Goal: Information Seeking & Learning: Learn about a topic

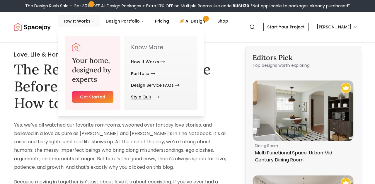
click at [147, 95] on link "Style Quiz" at bounding box center [144, 97] width 26 height 12
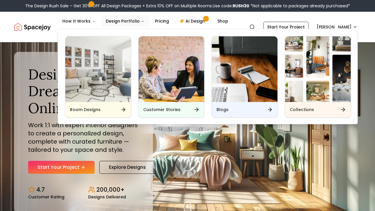
click at [229, 83] on img "Main" at bounding box center [245, 69] width 66 height 66
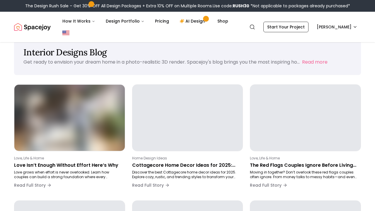
scroll to position [17, 0]
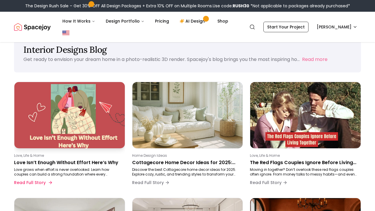
click at [56, 160] on p "Love Isn’t Enough Without Effort Here’s Why" at bounding box center [68, 162] width 109 height 7
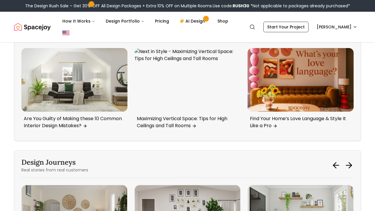
scroll to position [1431, 0]
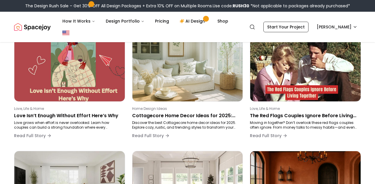
scroll to position [103, 0]
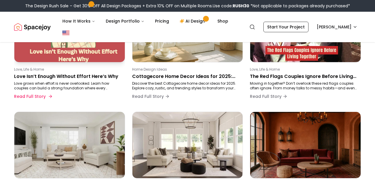
click at [98, 76] on p "Love Isn’t Enough Without Effort Here’s Why" at bounding box center [68, 76] width 109 height 7
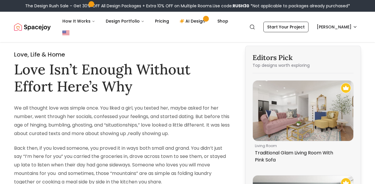
scroll to position [103, 0]
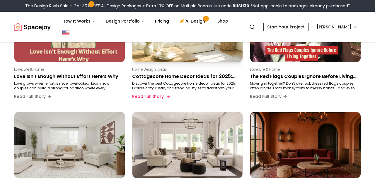
click at [138, 77] on p "Cottagecore Home Decor Ideas for 2025: Cozy, Rustic, and Trending Styles" at bounding box center [186, 76] width 109 height 7
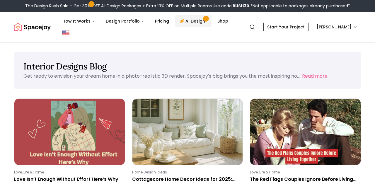
click at [193, 23] on link "AI Design" at bounding box center [193, 21] width 37 height 12
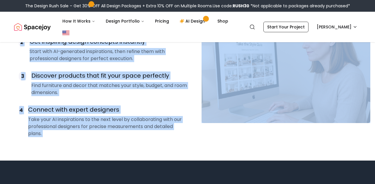
scroll to position [497, 0]
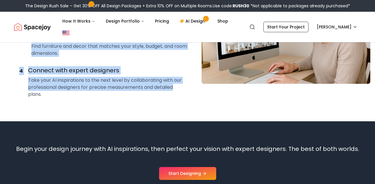
drag, startPoint x: 13, startPoint y: 97, endPoint x: 188, endPoint y: 85, distance: 175.2
click at [188, 85] on main "Begin Your Design Journey Farmhouse Upload photos of your room, get AI design i…" at bounding box center [187, 31] width 375 height 970
copy main "1. Upload photos of your room Simply take photos of your space and upload them …"
